Goal: Understand process/instructions

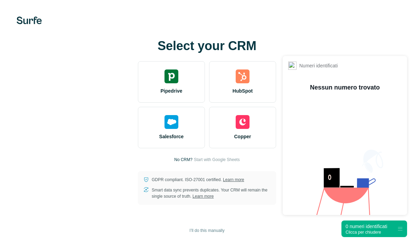
click at [362, 234] on div "Clicca per chiudere" at bounding box center [366, 232] width 42 height 5
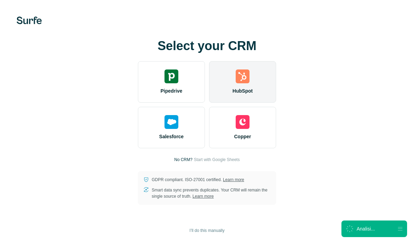
click at [241, 73] on img at bounding box center [243, 76] width 14 height 14
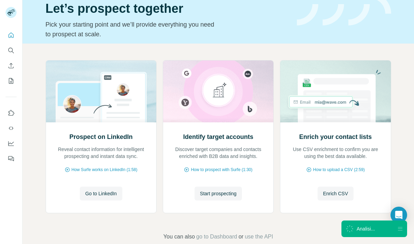
scroll to position [27, 0]
